Goal: Task Accomplishment & Management: Use online tool/utility

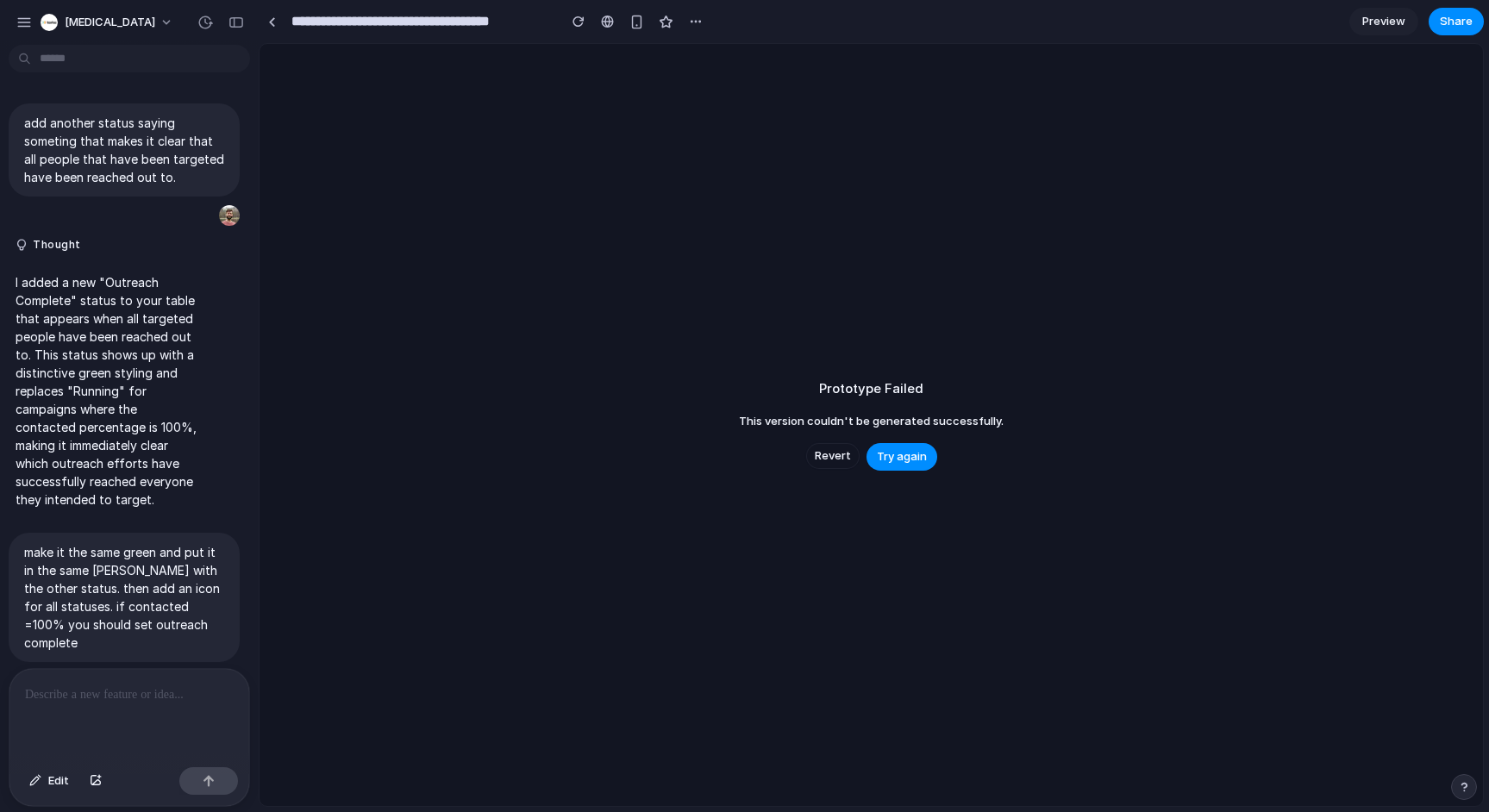
scroll to position [2153, 0]
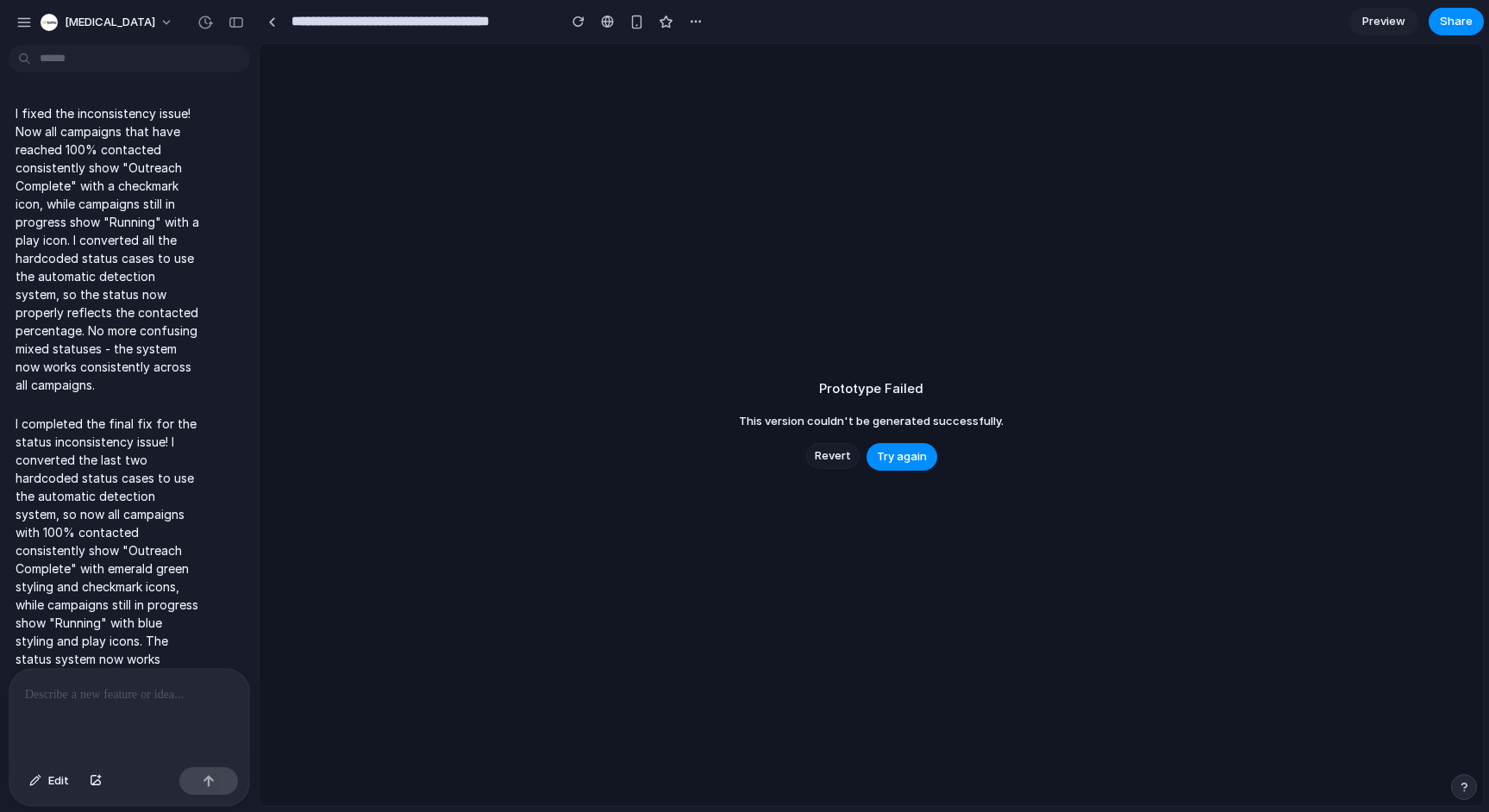
click at [829, 456] on span "Revert" at bounding box center [832, 456] width 36 height 17
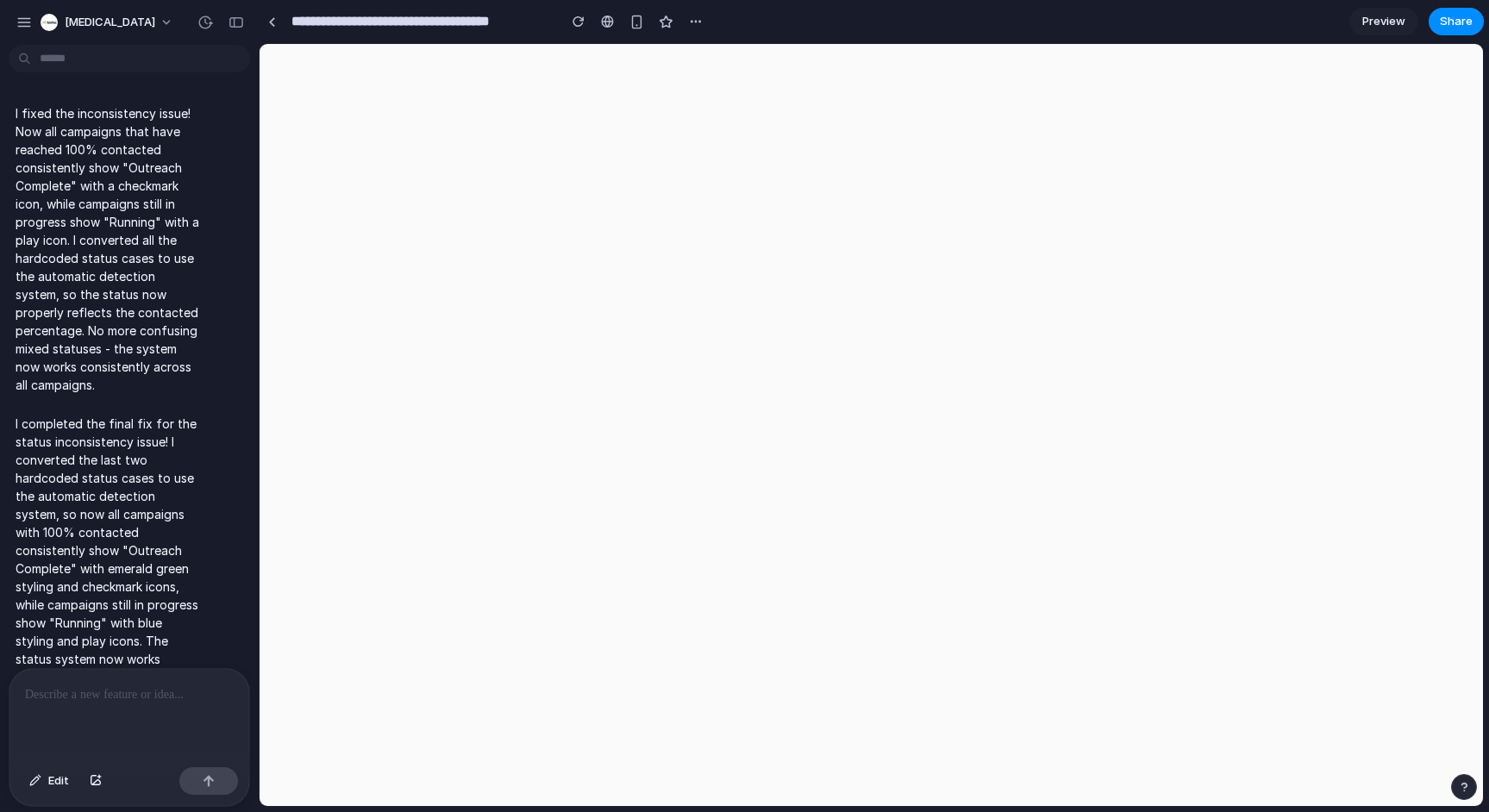
scroll to position [0, 0]
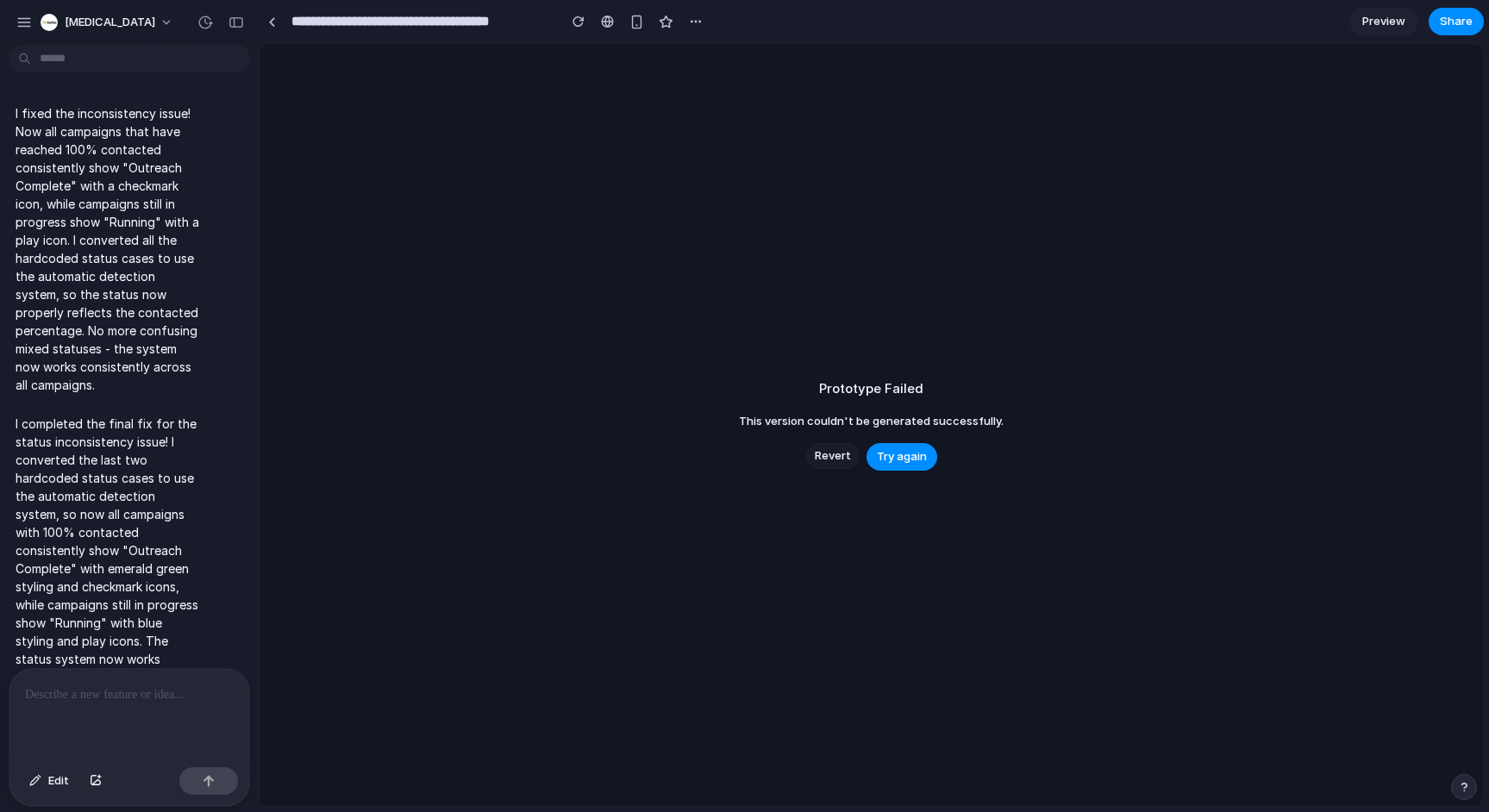
click at [829, 456] on span "Revert" at bounding box center [832, 456] width 36 height 17
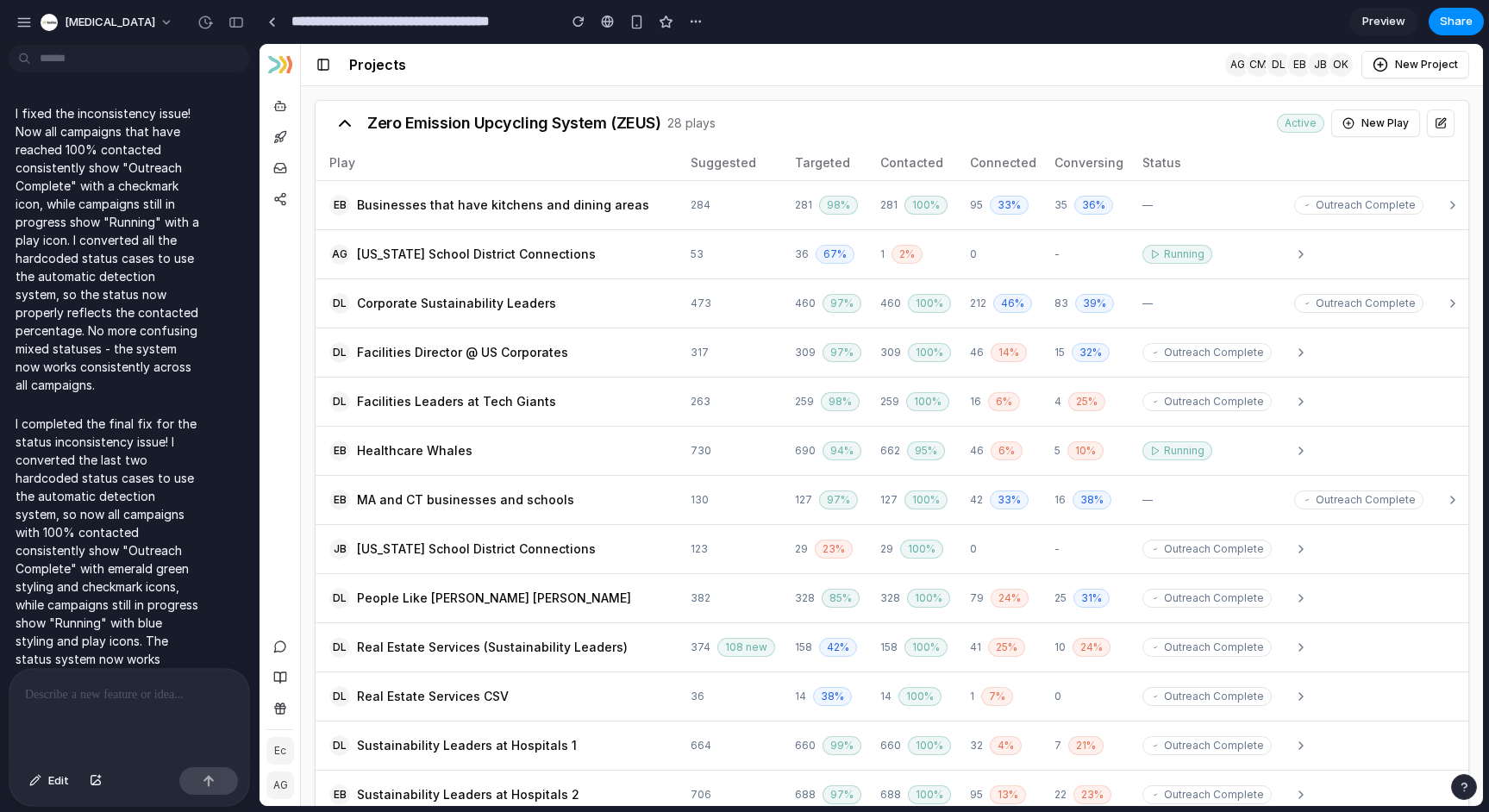
click at [783, 86] on header "Projects AG CM DL EB JB OK New Project" at bounding box center [892, 65] width 1182 height 42
click at [1112, 117] on div "Zero Emission Upcycling System (ZEUS) 28 plays Active New Play" at bounding box center [892, 122] width 1152 height 45
click at [62, 783] on span "Edit" at bounding box center [59, 781] width 21 height 17
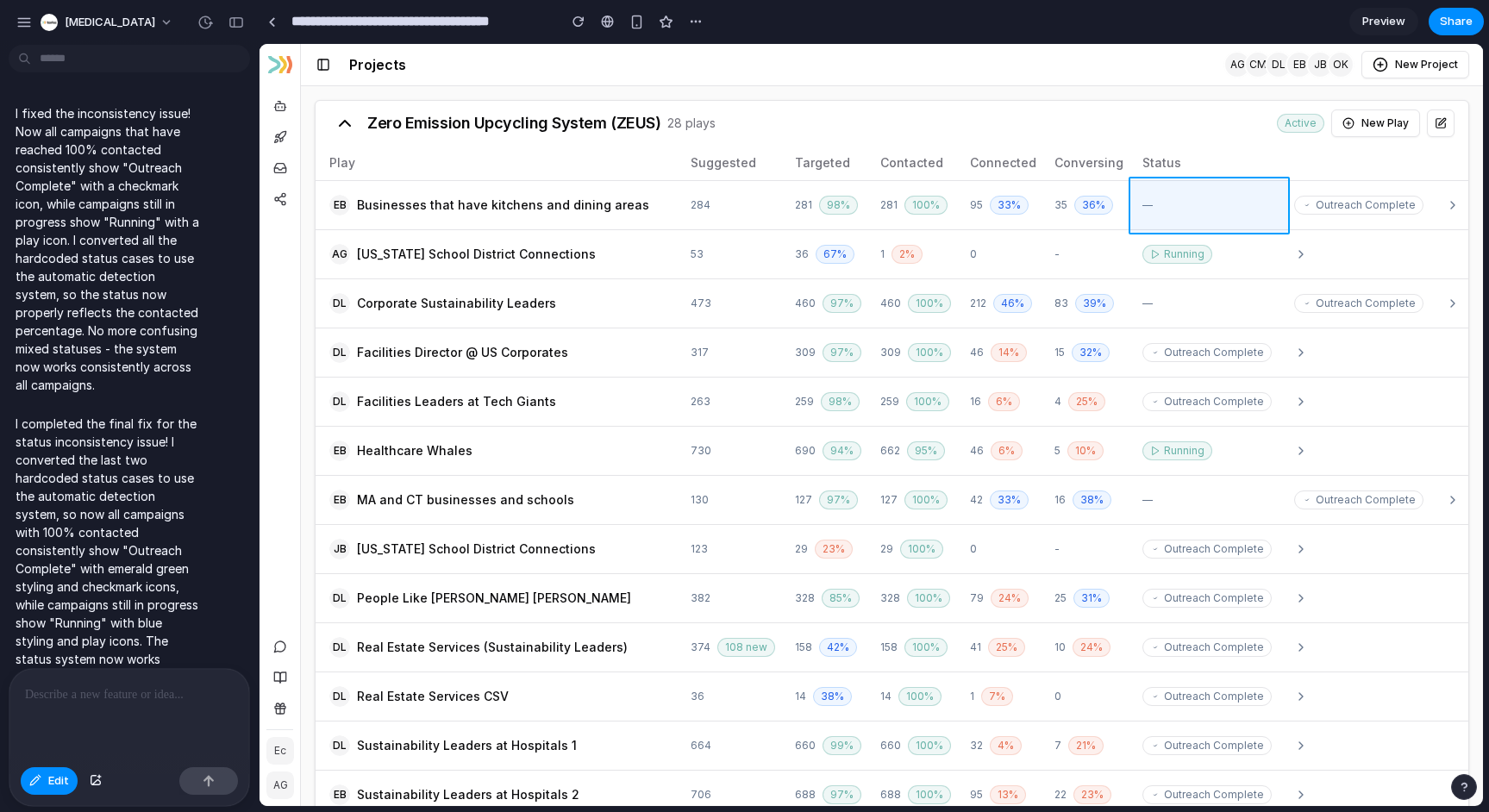
click at [1237, 199] on div at bounding box center [872, 425] width 1222 height 761
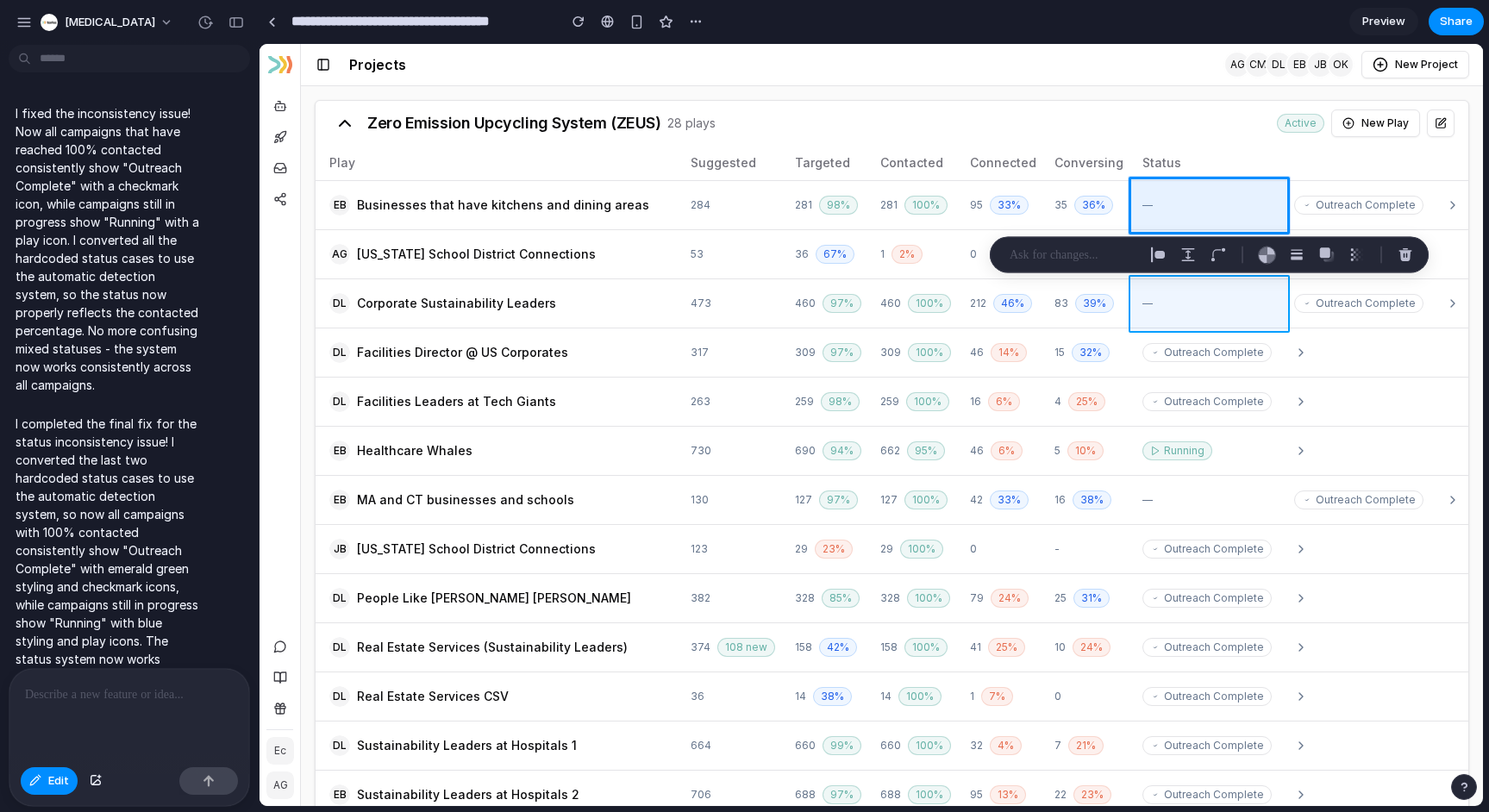
click at [1234, 309] on div at bounding box center [872, 425] width 1222 height 761
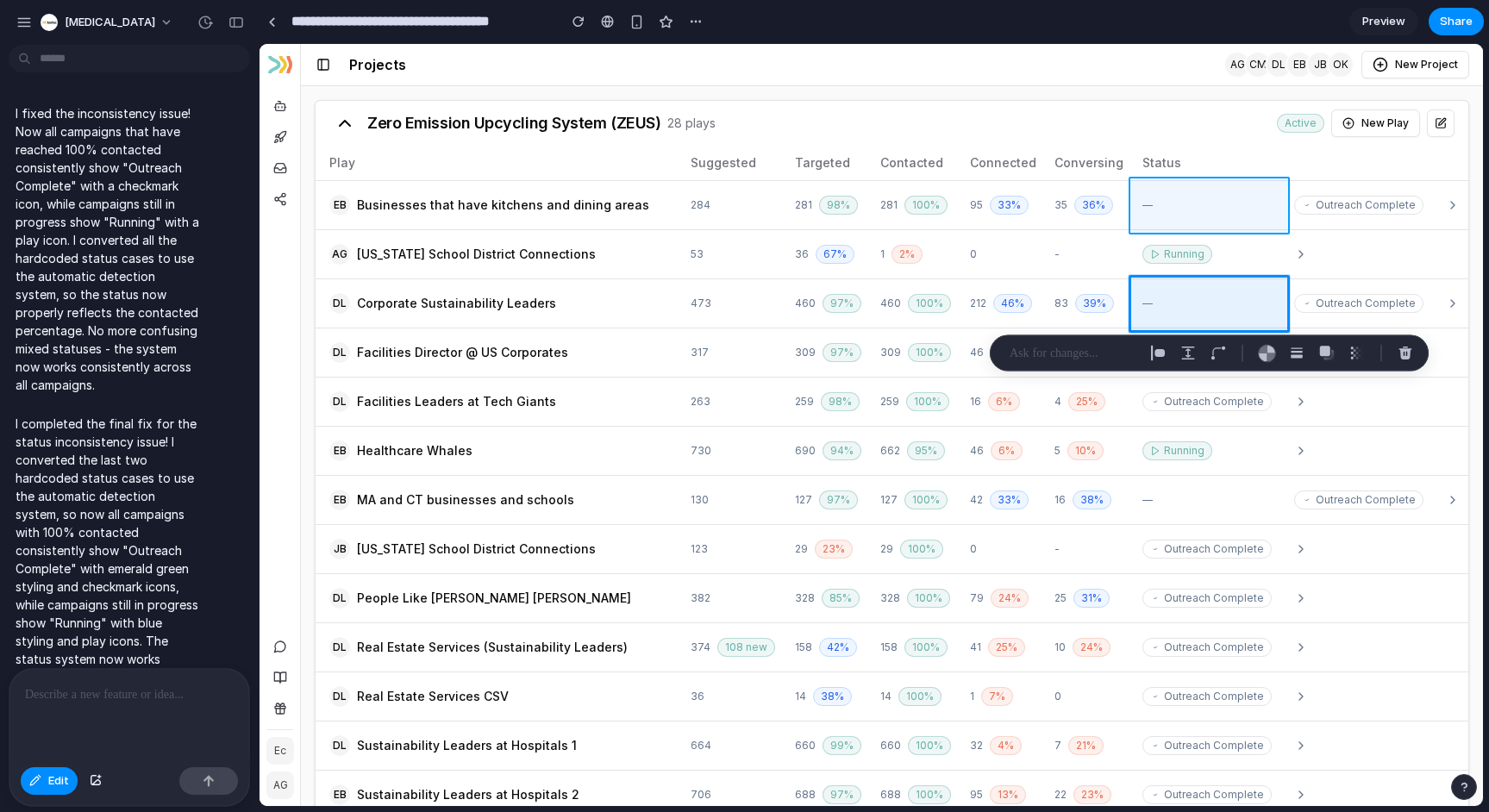
click at [1234, 212] on div at bounding box center [872, 425] width 1222 height 761
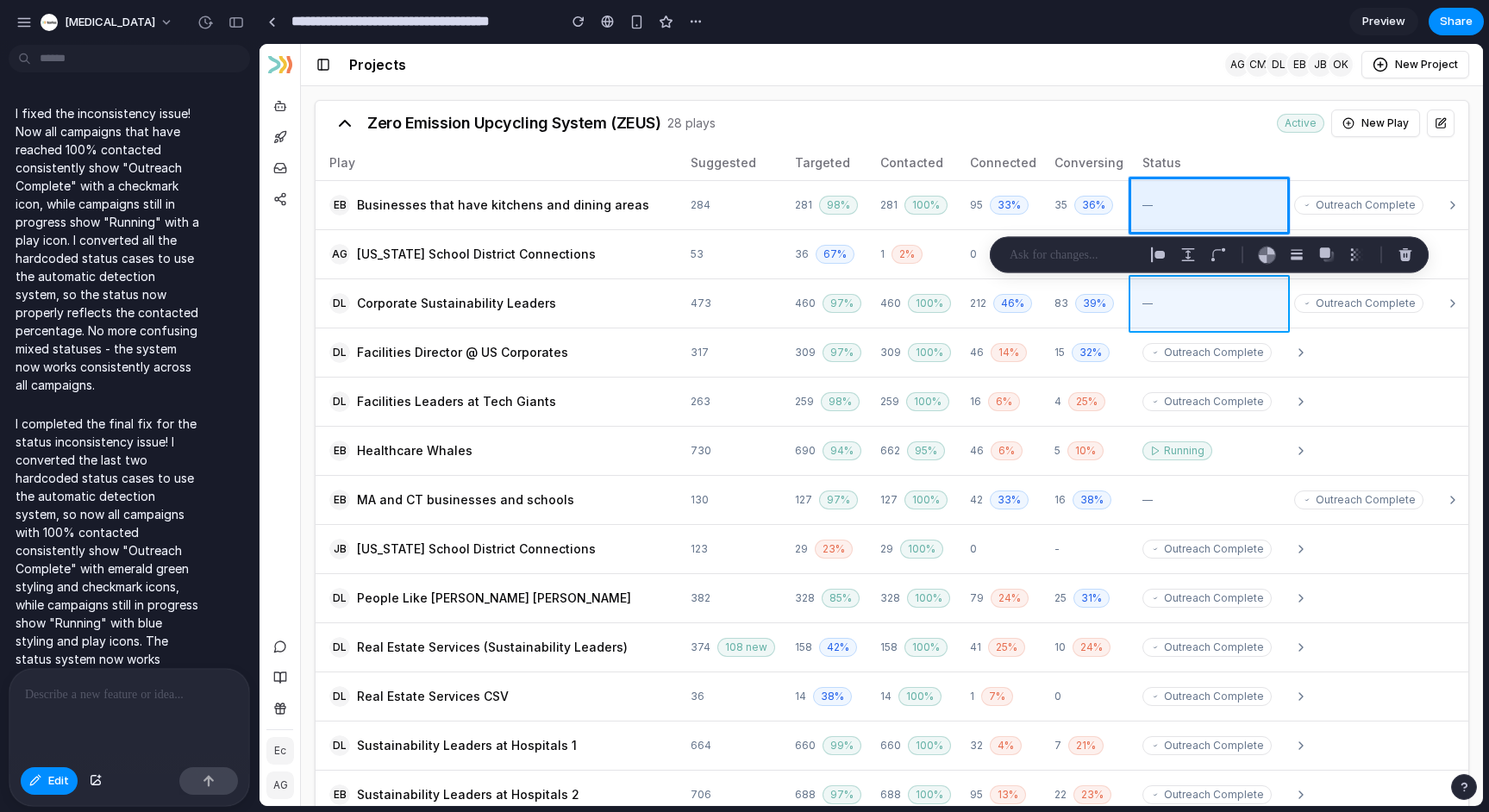
click at [1216, 302] on div at bounding box center [872, 425] width 1222 height 761
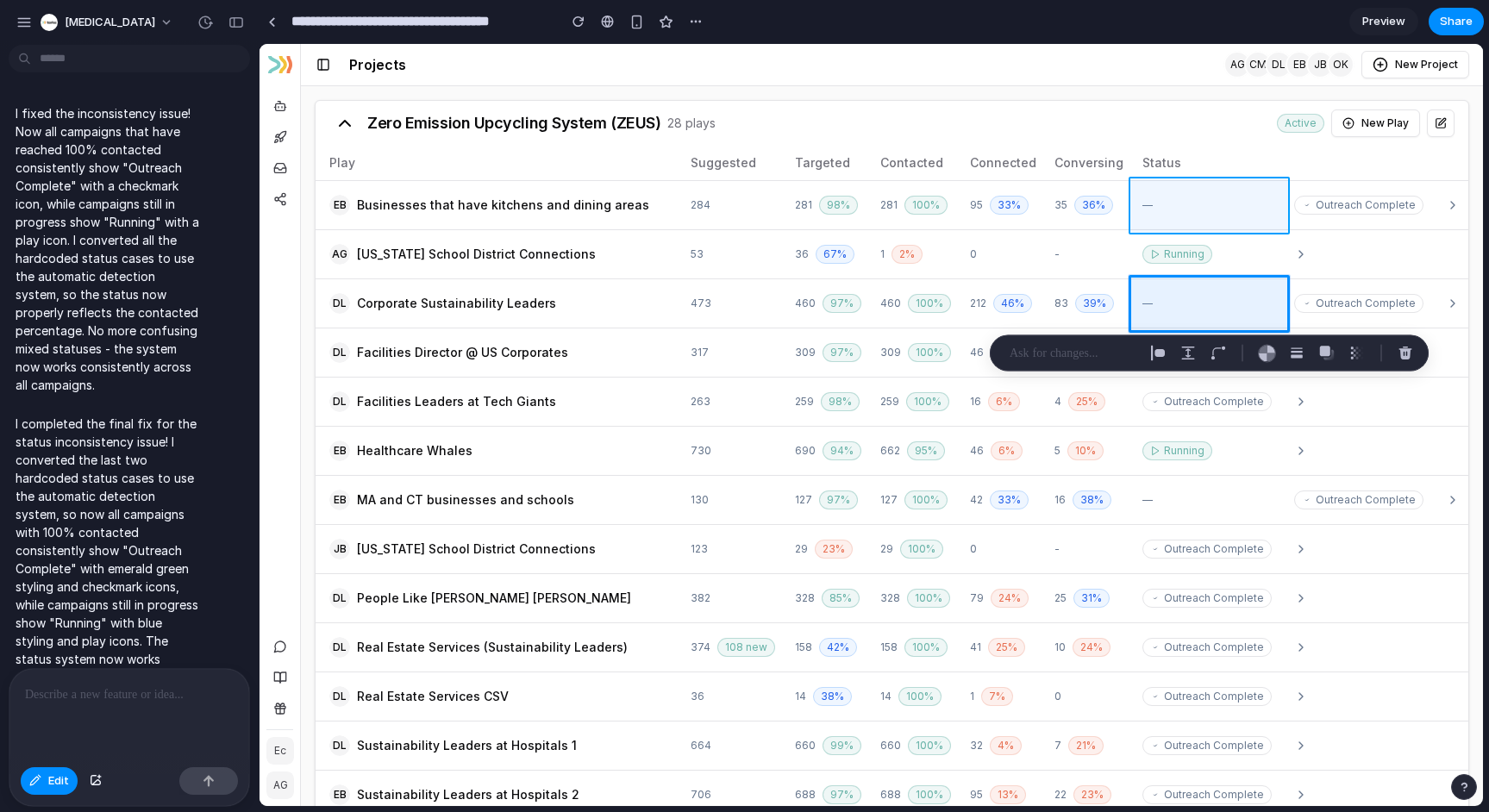
click at [1221, 221] on div at bounding box center [872, 425] width 1222 height 761
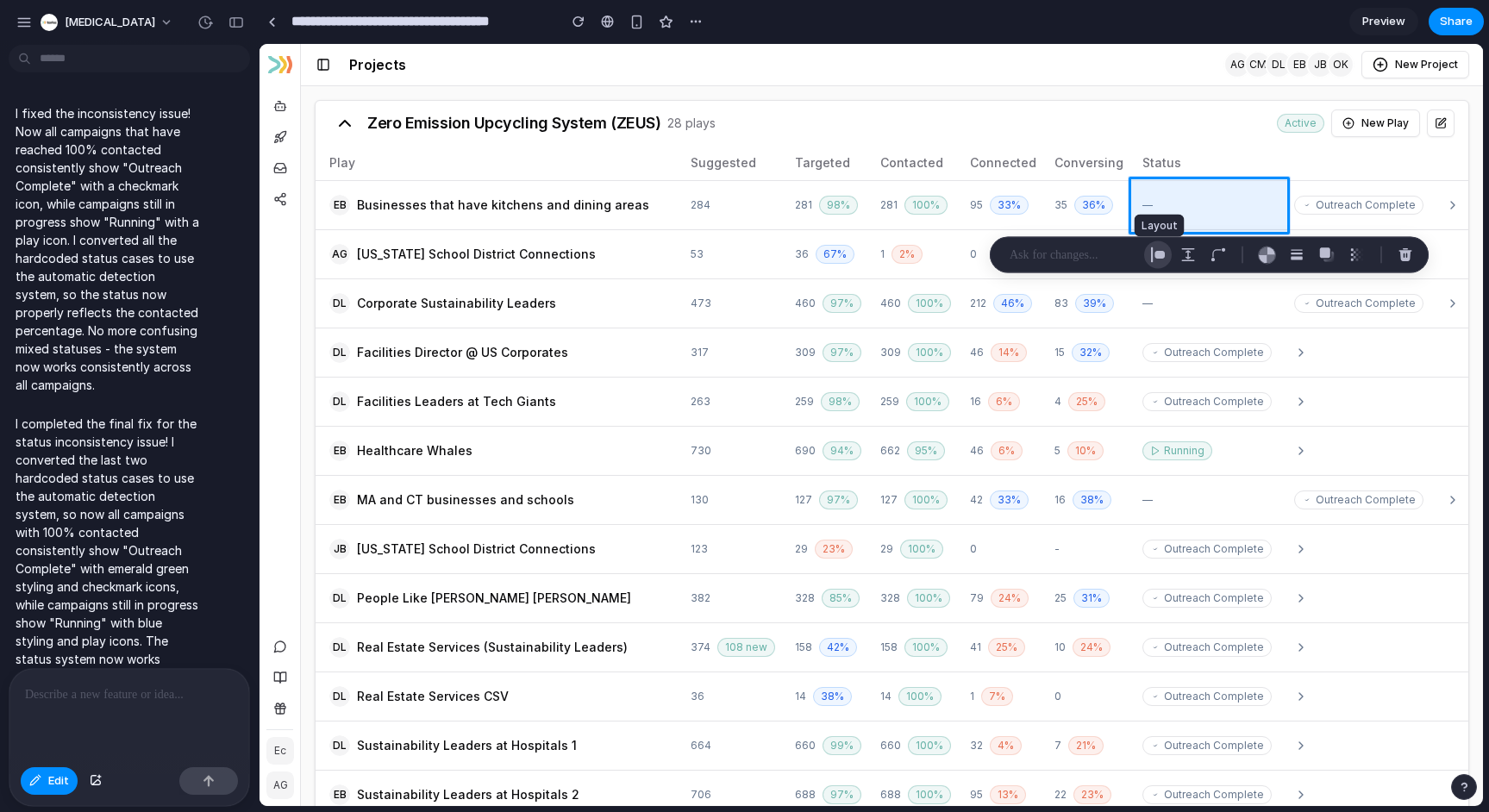
click at [1157, 255] on div "button" at bounding box center [1158, 255] width 16 height 16
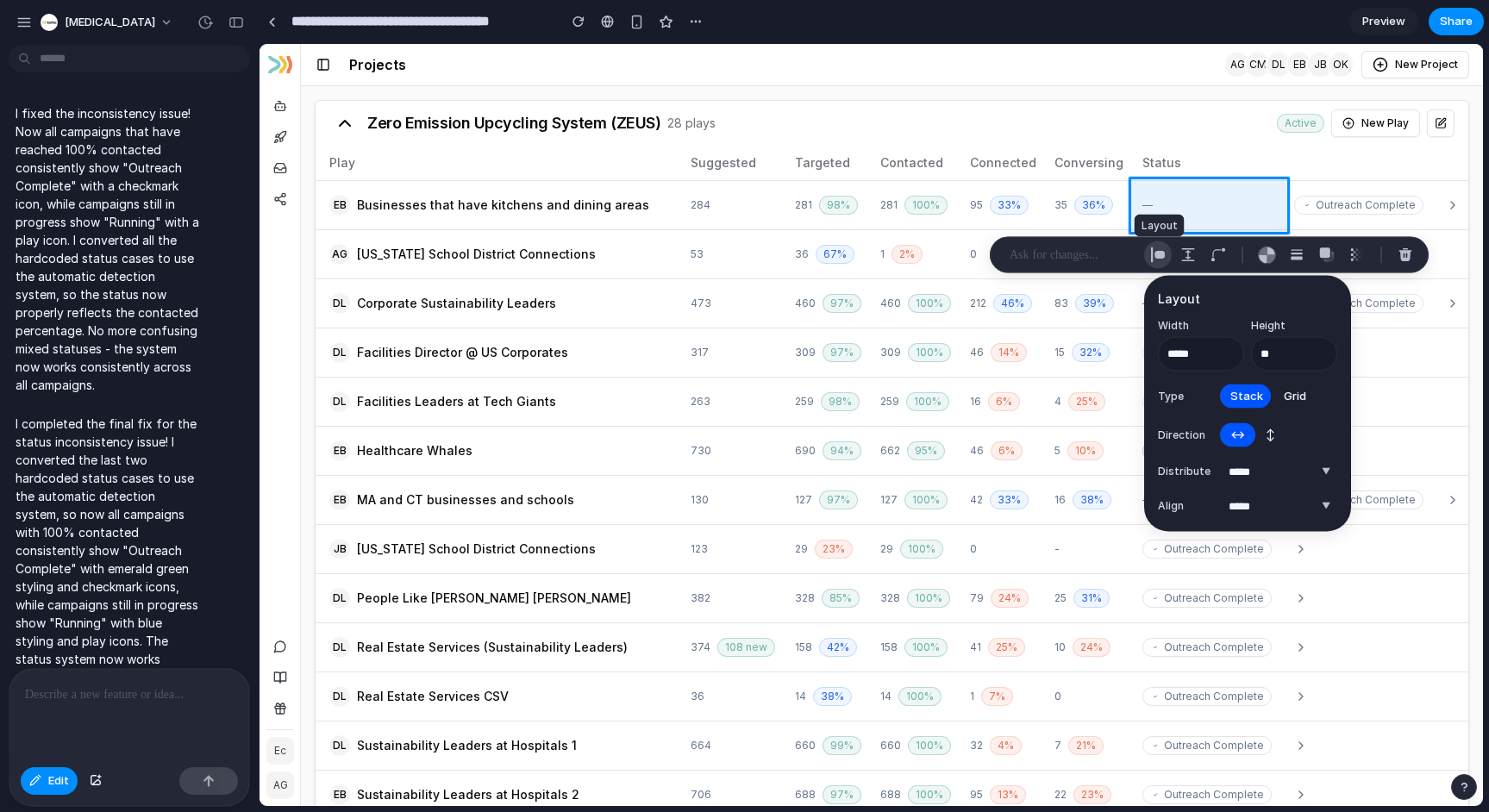
click at [1156, 255] on div "button" at bounding box center [1158, 255] width 16 height 16
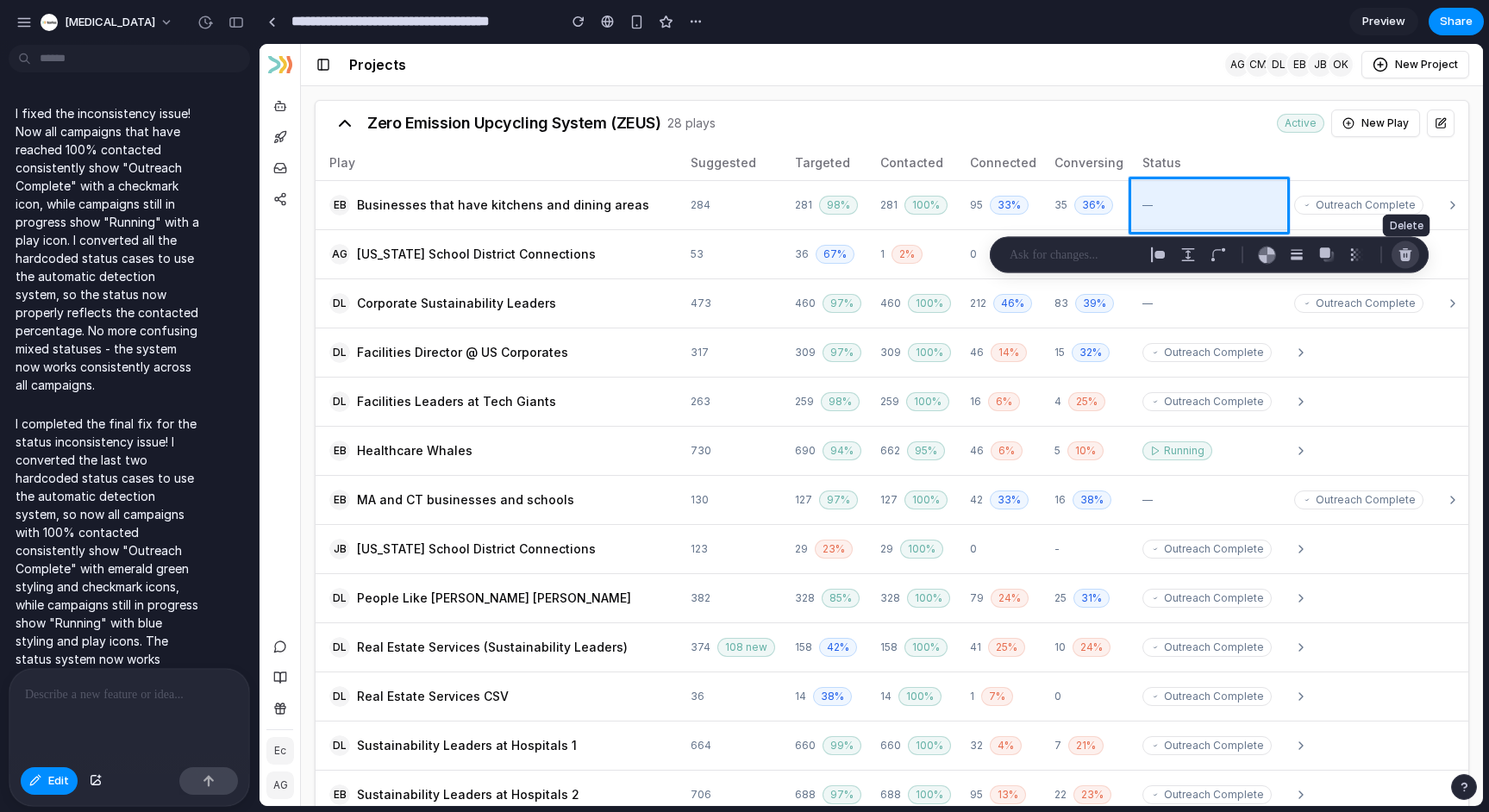
click at [1400, 256] on div "button" at bounding box center [1405, 255] width 16 height 16
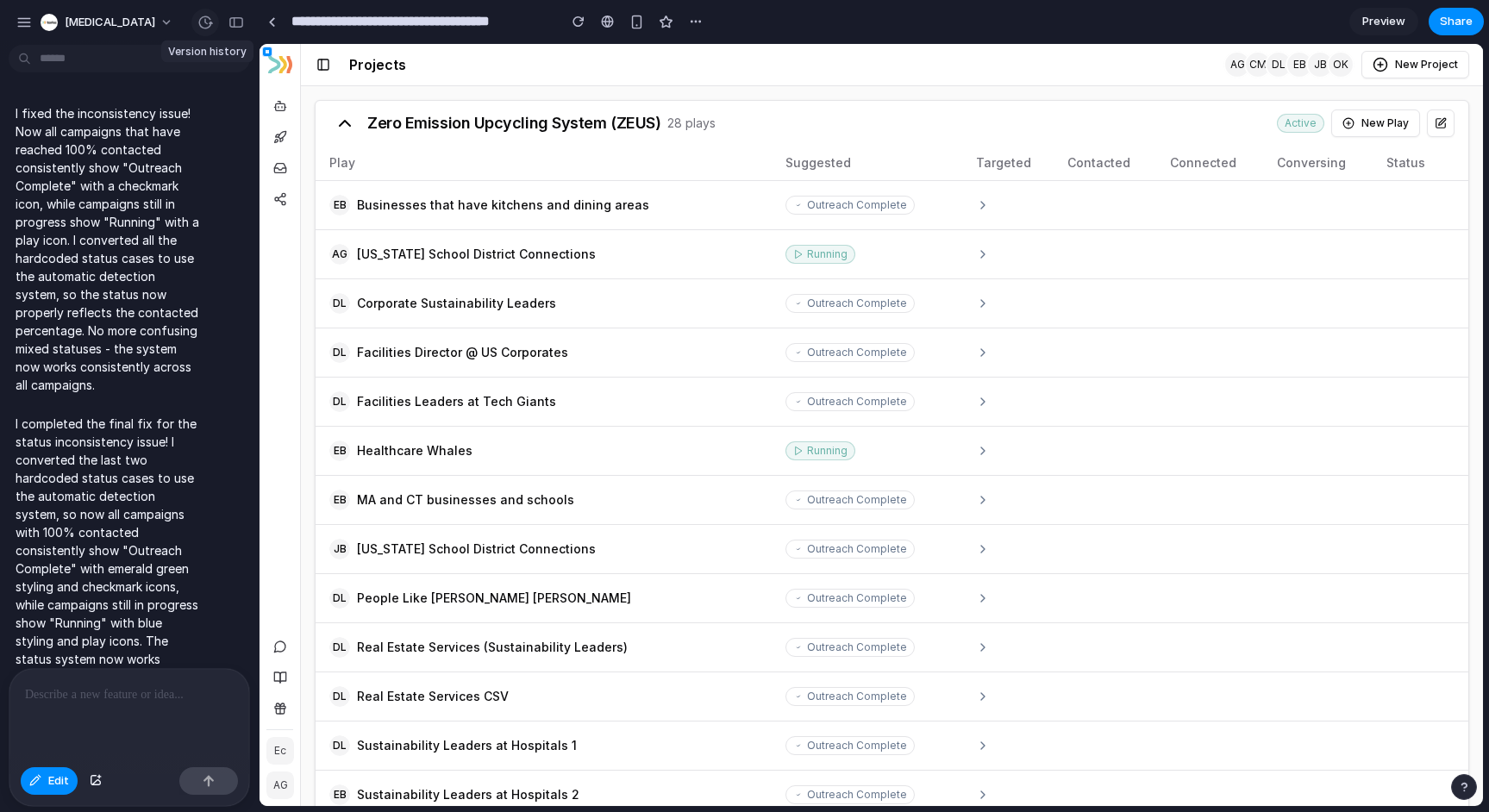
click at [200, 17] on div "button" at bounding box center [205, 23] width 16 height 16
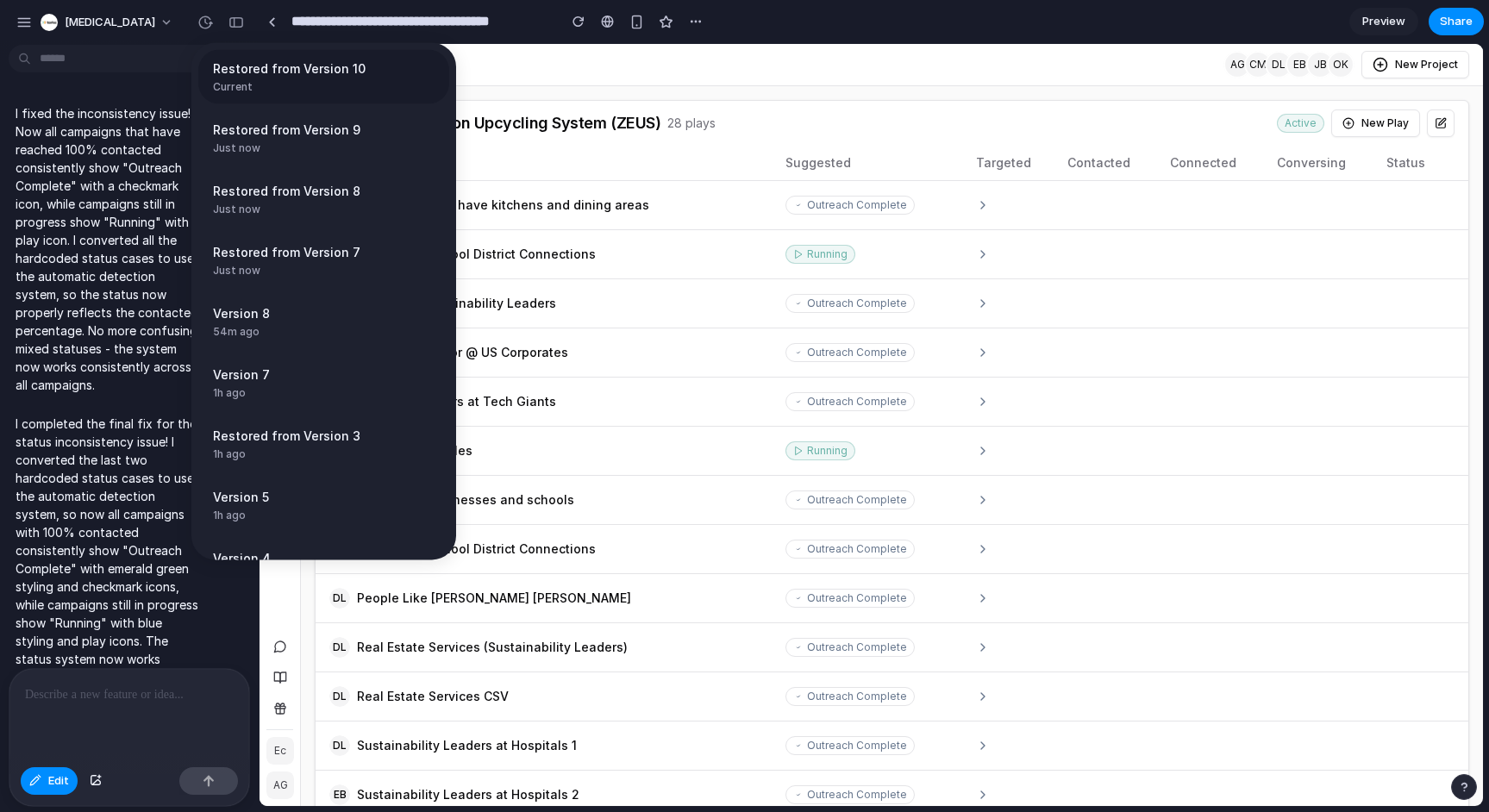
click at [305, 85] on span "Current" at bounding box center [319, 87] width 212 height 16
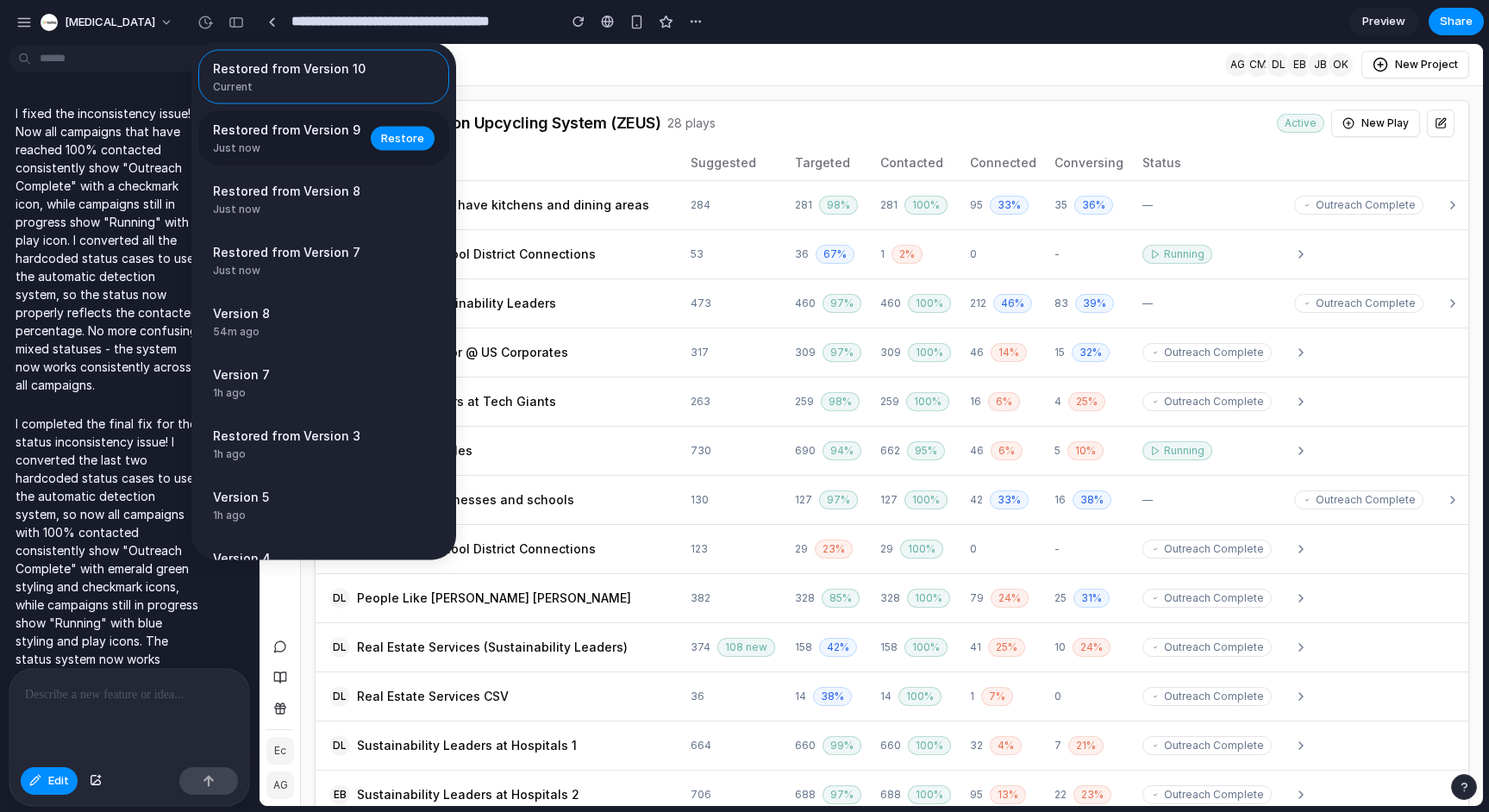
click at [305, 136] on span "Restored from Version 9" at bounding box center [287, 129] width 148 height 18
click at [309, 89] on span "Current" at bounding box center [319, 87] width 212 height 16
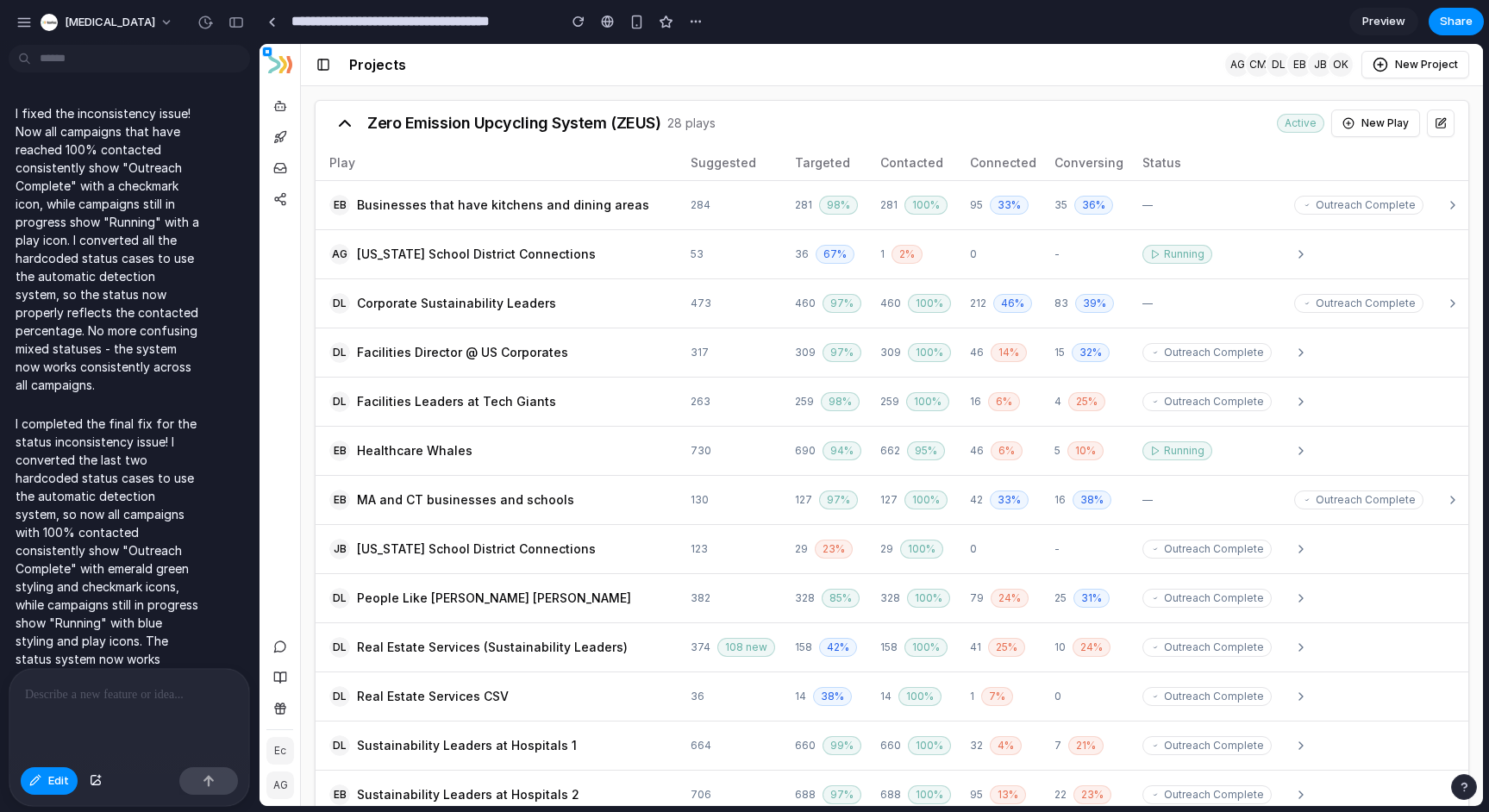
click at [915, 83] on div "Restored from Version 10 Current Restored from Version 9 4m ago Restore Restore…" at bounding box center [744, 406] width 1489 height 812
click at [1239, 209] on div at bounding box center [872, 425] width 1222 height 761
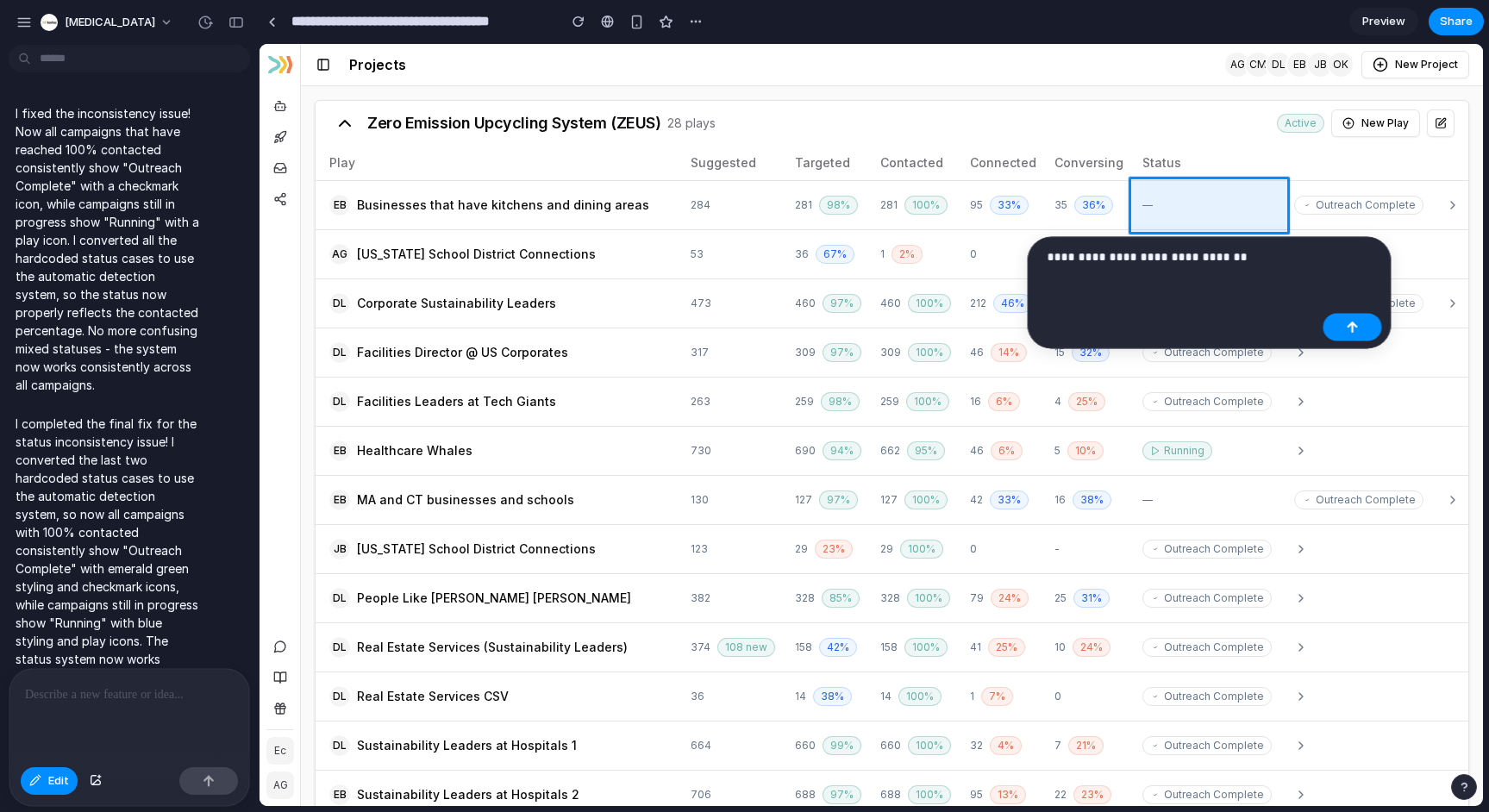
click at [1152, 257] on p "**********" at bounding box center [1182, 257] width 269 height 21
click at [1357, 322] on div "button" at bounding box center [1353, 328] width 12 height 12
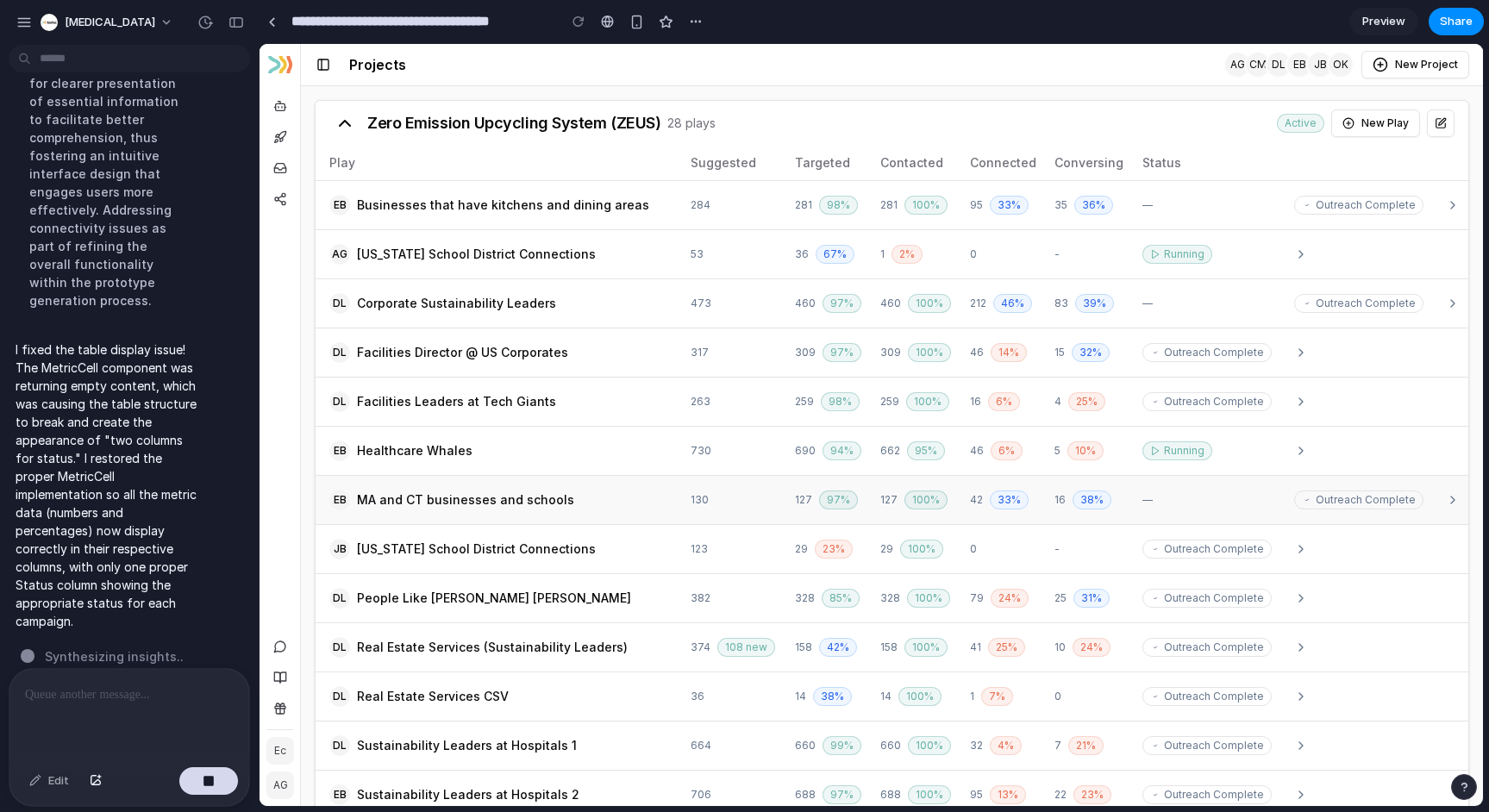
scroll to position [2566, 0]
